Goal: Information Seeking & Learning: Learn about a topic

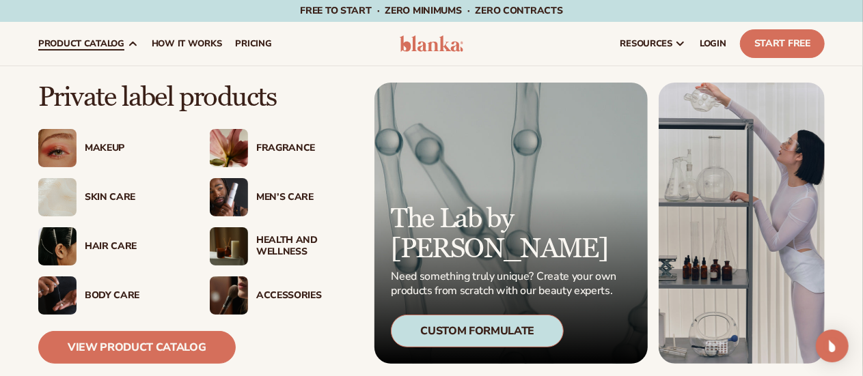
click at [120, 43] on span "product catalog" at bounding box center [81, 43] width 86 height 11
click at [66, 147] on img at bounding box center [57, 148] width 38 height 38
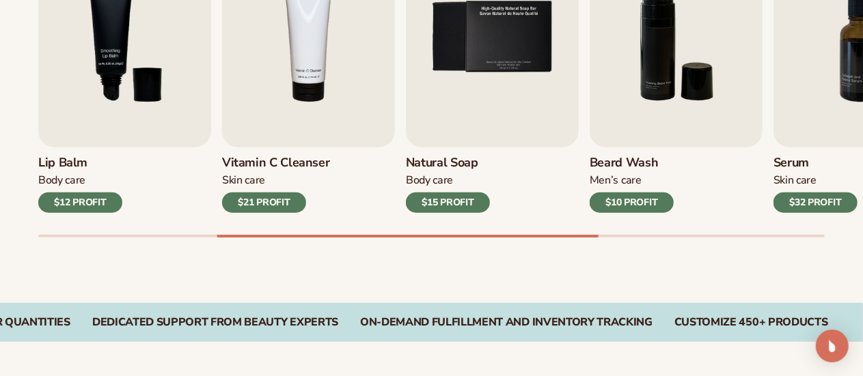
scroll to position [570, 0]
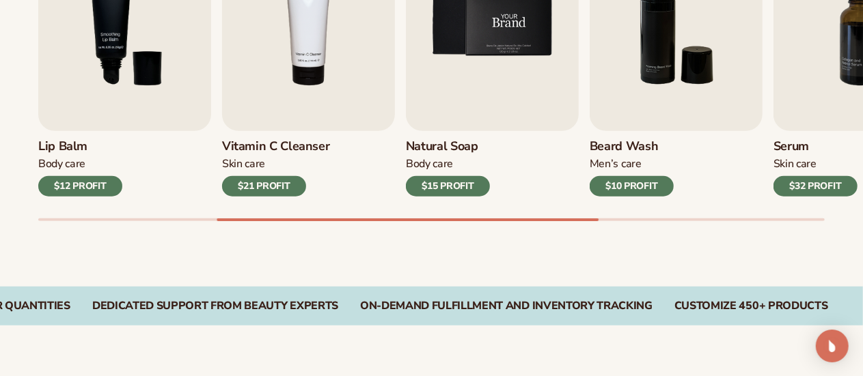
click at [476, 107] on img "5 / 9" at bounding box center [492, 21] width 173 height 221
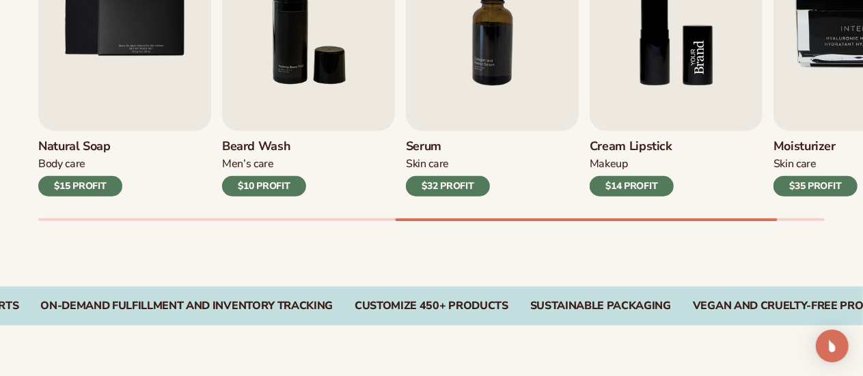
click at [696, 47] on img "8 / 9" at bounding box center [676, 21] width 173 height 221
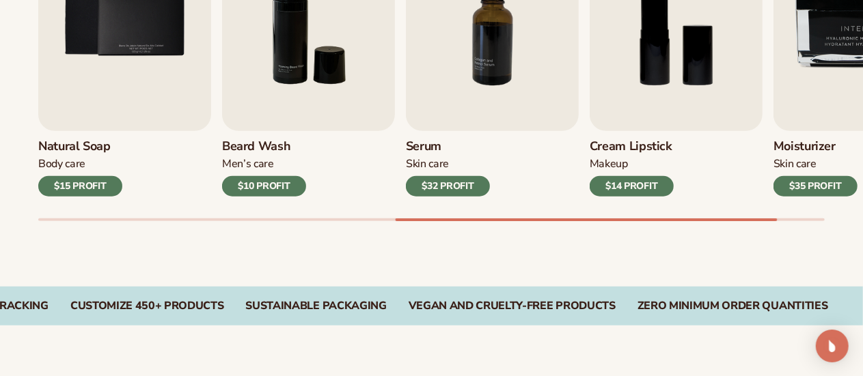
click at [644, 151] on h3 "Cream Lipstick" at bounding box center [632, 146] width 84 height 15
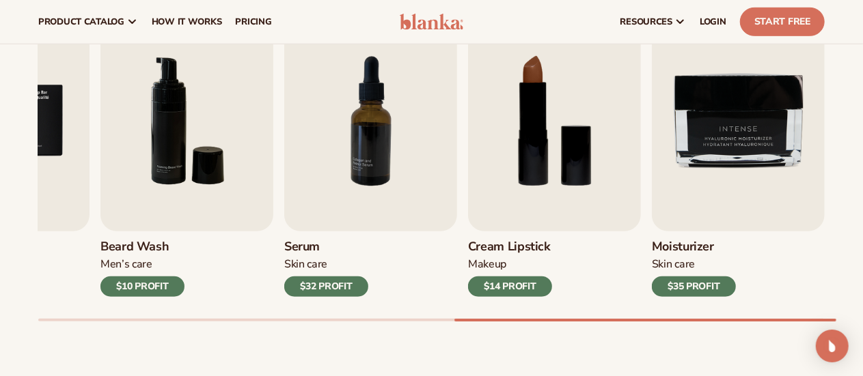
scroll to position [445, 0]
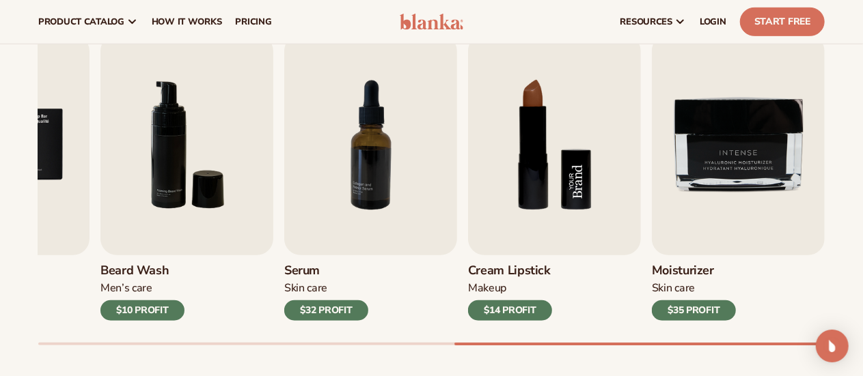
click at [568, 170] on img "8 / 9" at bounding box center [554, 145] width 173 height 221
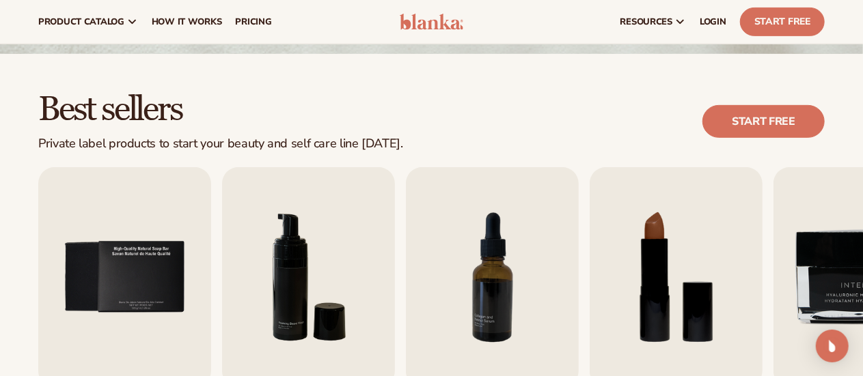
scroll to position [0, 0]
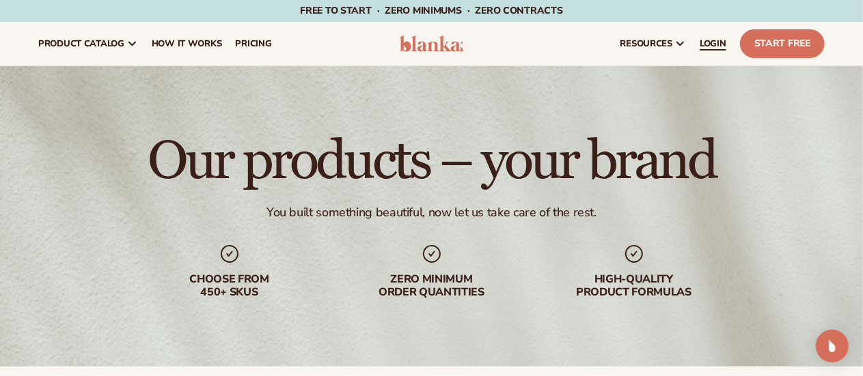
click at [719, 40] on span "LOGIN" at bounding box center [713, 43] width 27 height 11
